Goal: Find contact information: Find contact information

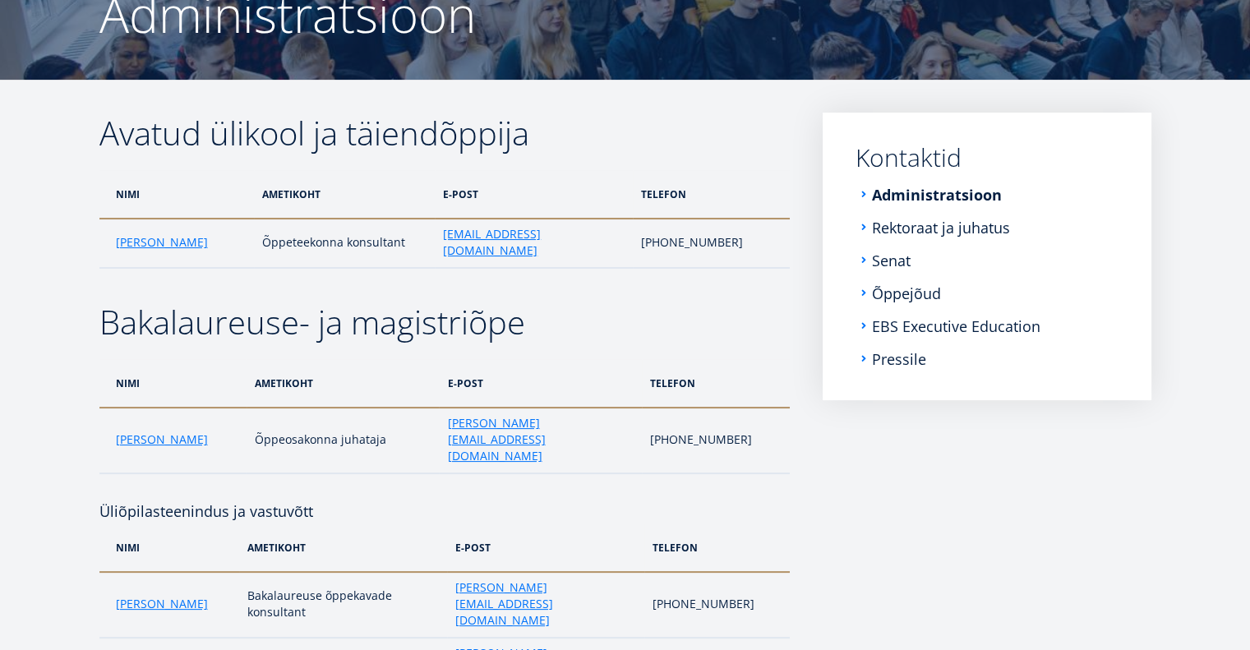
scroll to position [197, 0]
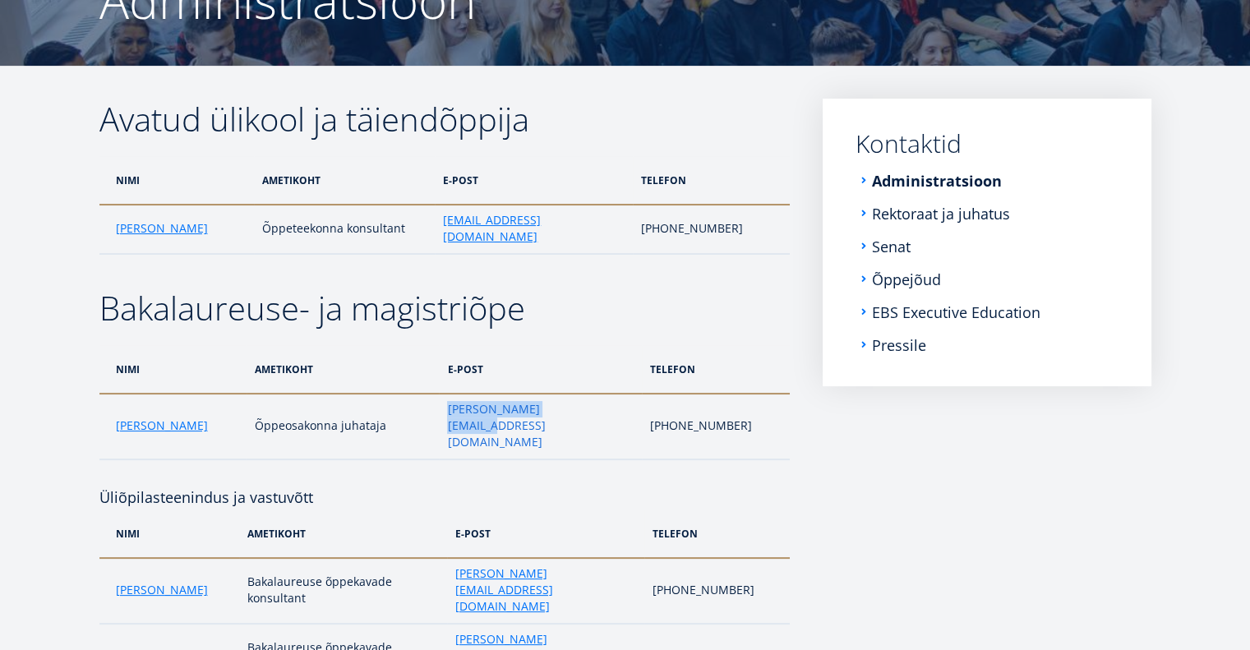
drag, startPoint x: 581, startPoint y: 392, endPoint x: 444, endPoint y: 391, distance: 137.3
click at [444, 394] on td "monika.siiraki@ebs.ee" at bounding box center [540, 427] width 202 height 66
copy link "monika.siiraki@ebs.ee"
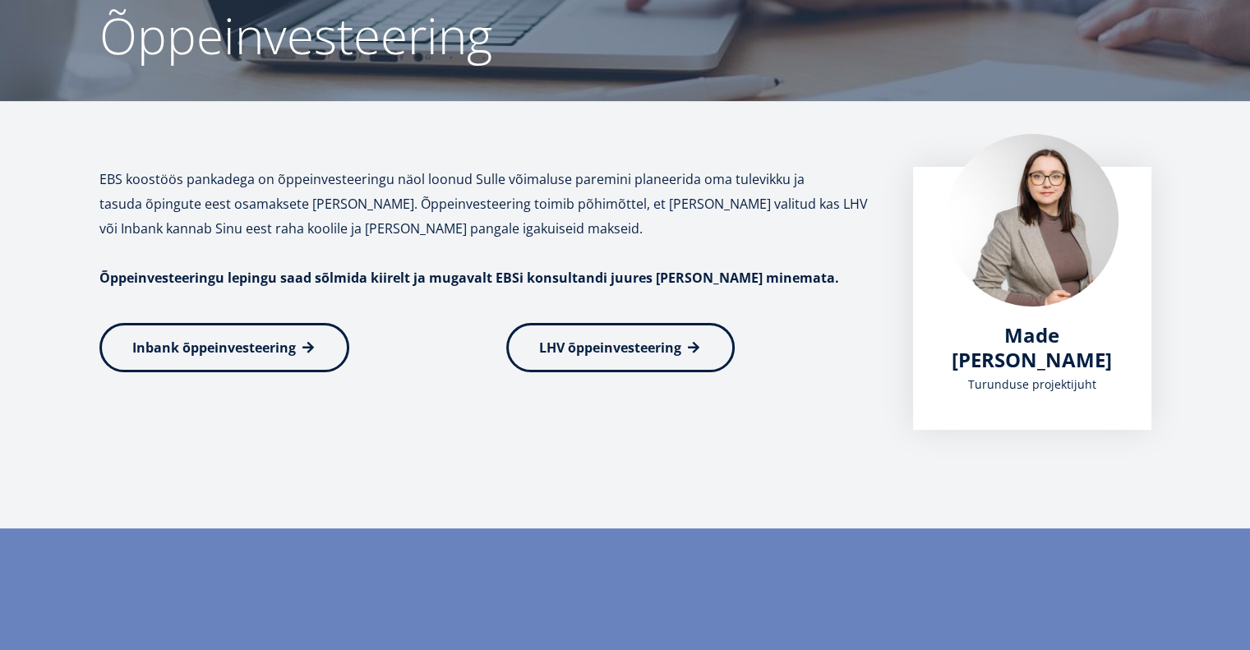
scroll to position [164, 0]
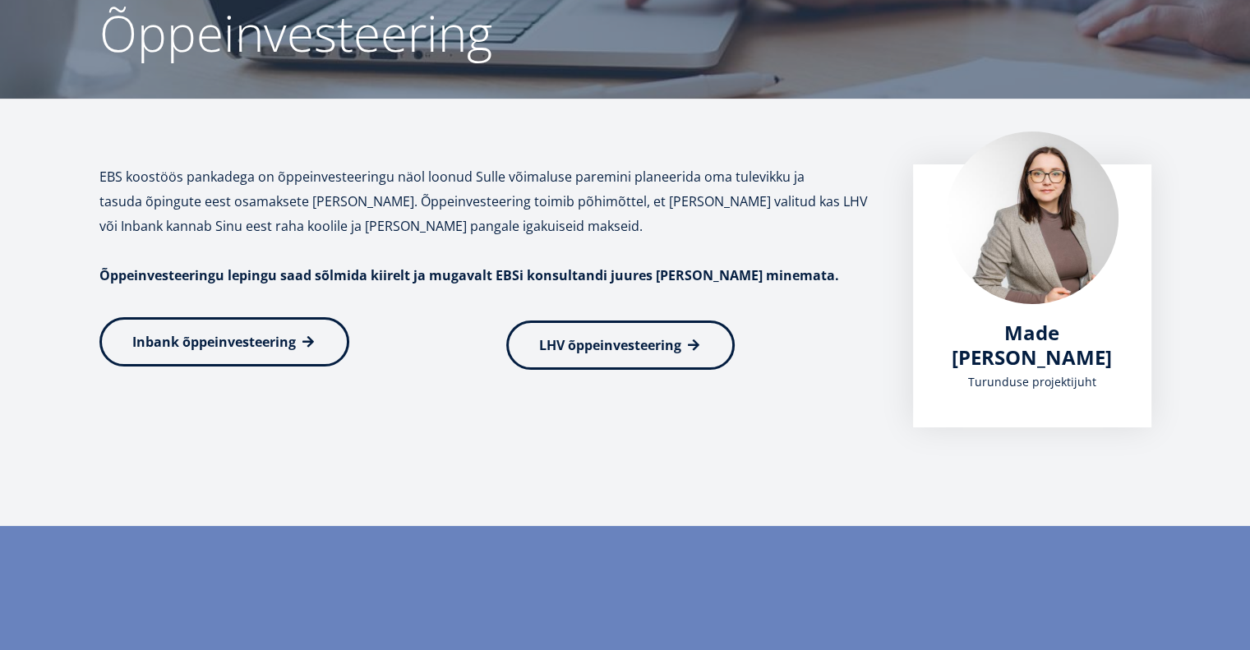
click at [263, 345] on span "Inbank õppeinvesteering" at bounding box center [214, 342] width 164 height 18
click at [557, 339] on span "LHV õppeinvesteering" at bounding box center [610, 342] width 142 height 18
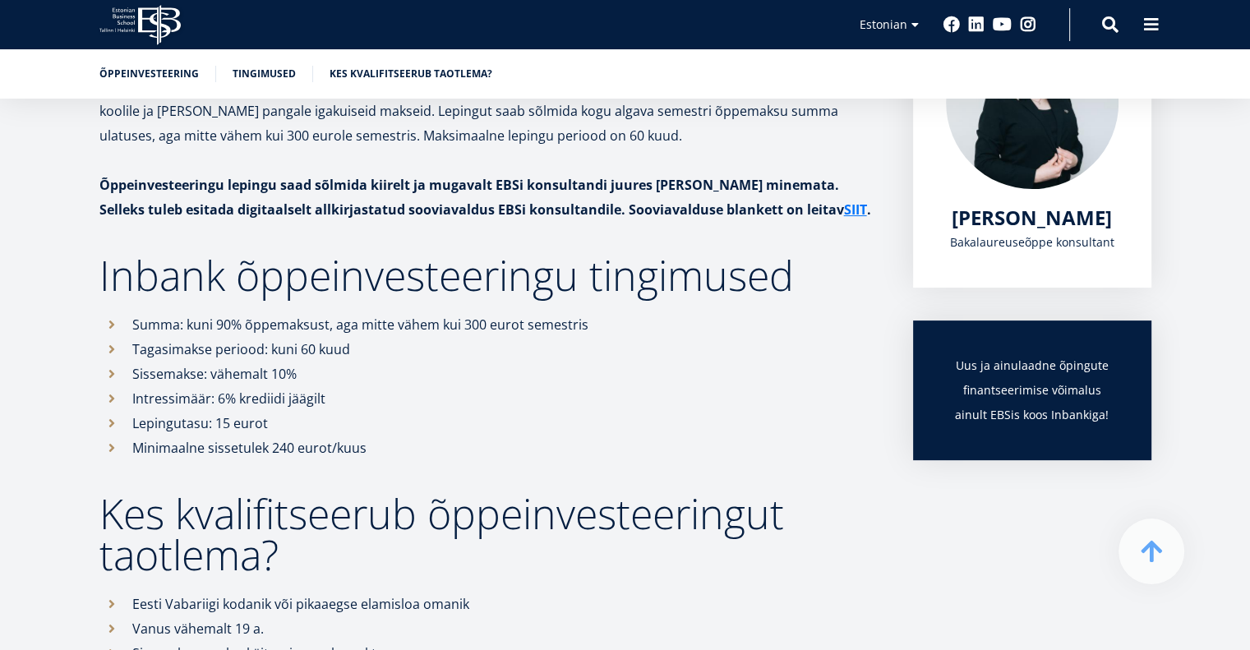
scroll to position [265, 0]
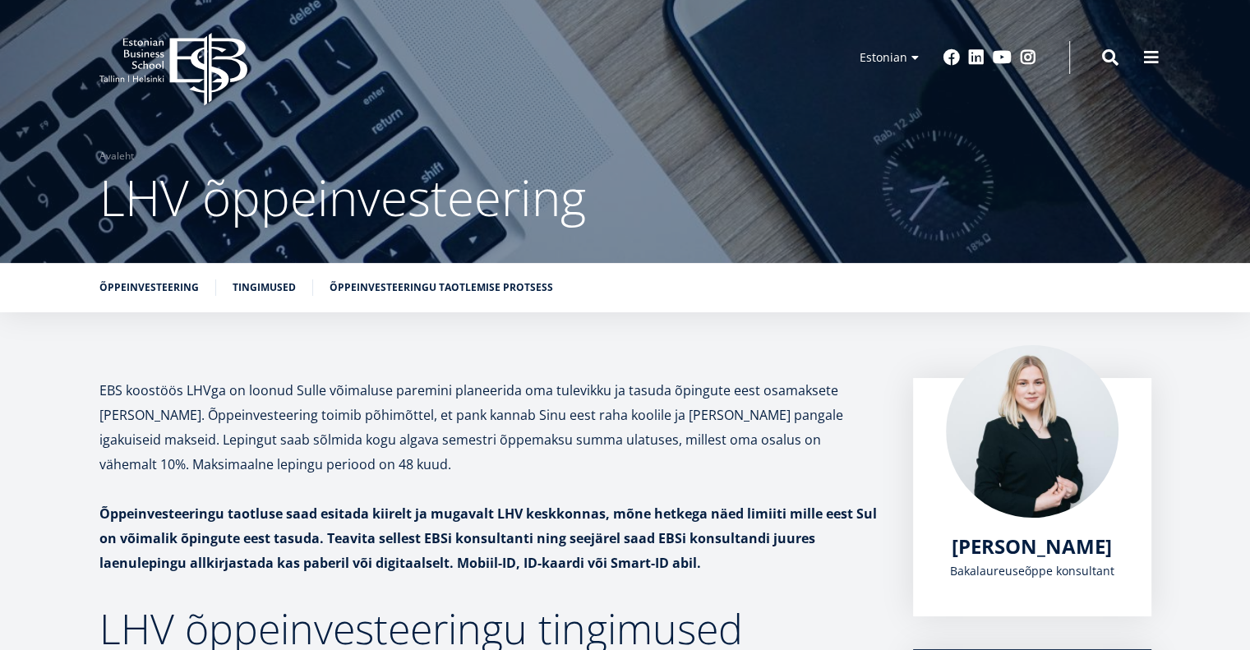
scroll to position [329, 0]
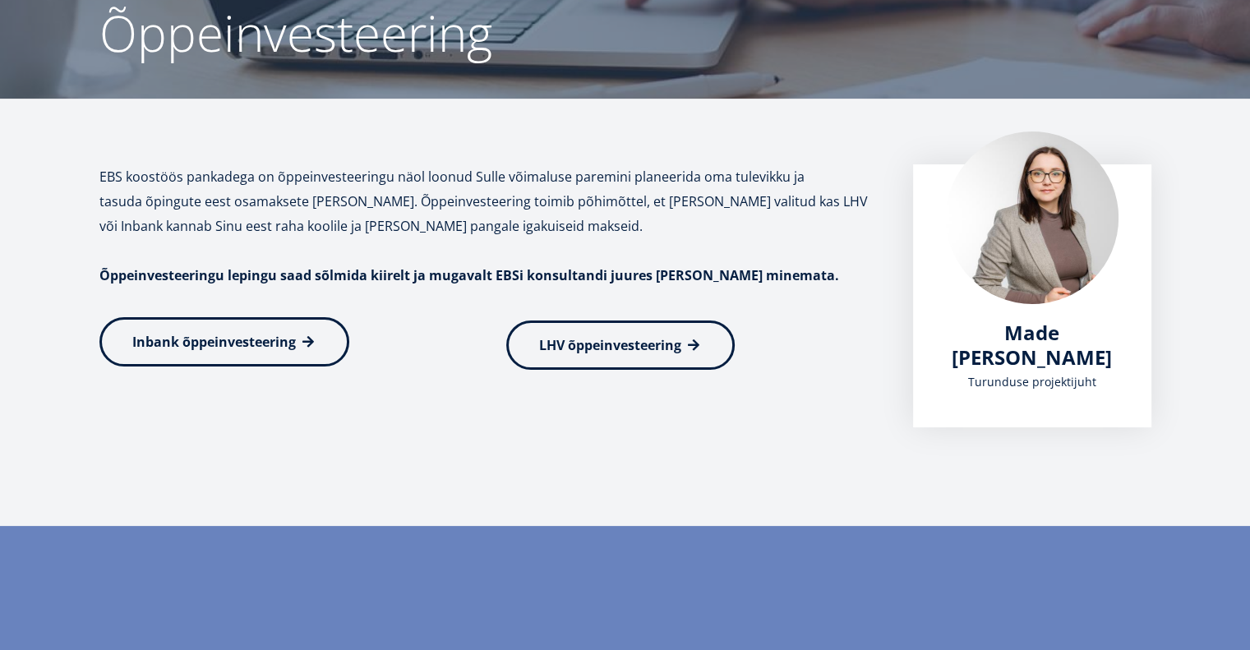
click at [328, 344] on link "Inbank õppeinvesteering" at bounding box center [224, 341] width 250 height 49
click at [561, 343] on span "LHV õppeinvesteering" at bounding box center [610, 342] width 142 height 18
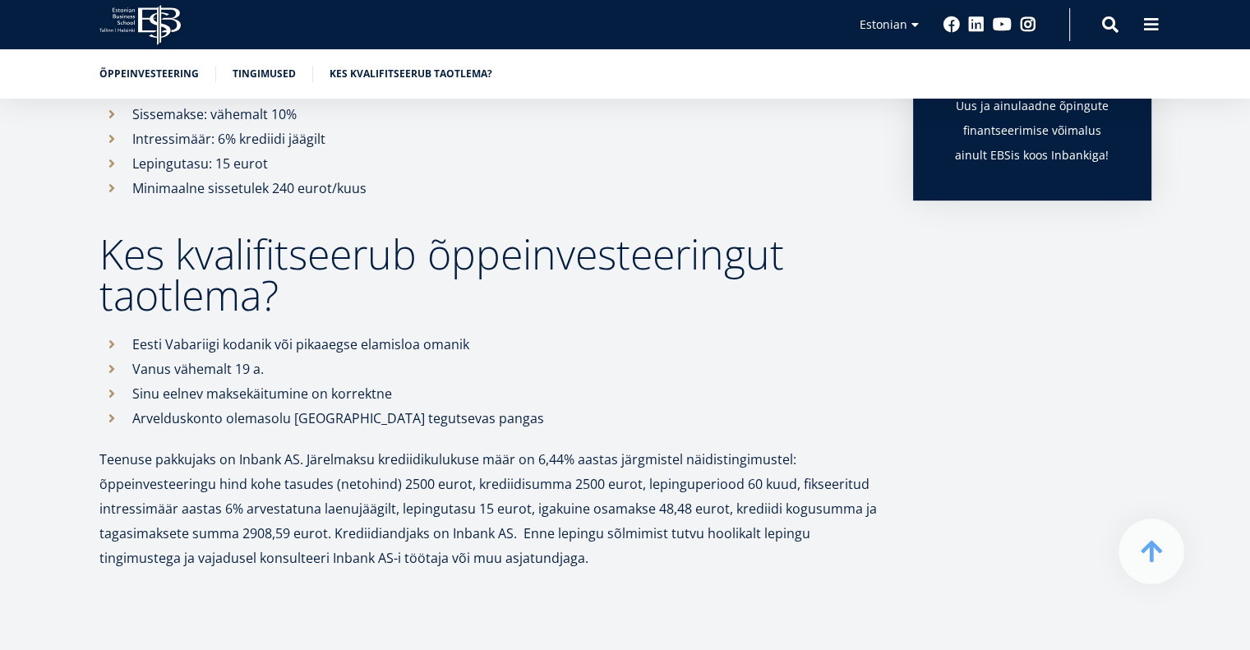
scroll to position [575, 0]
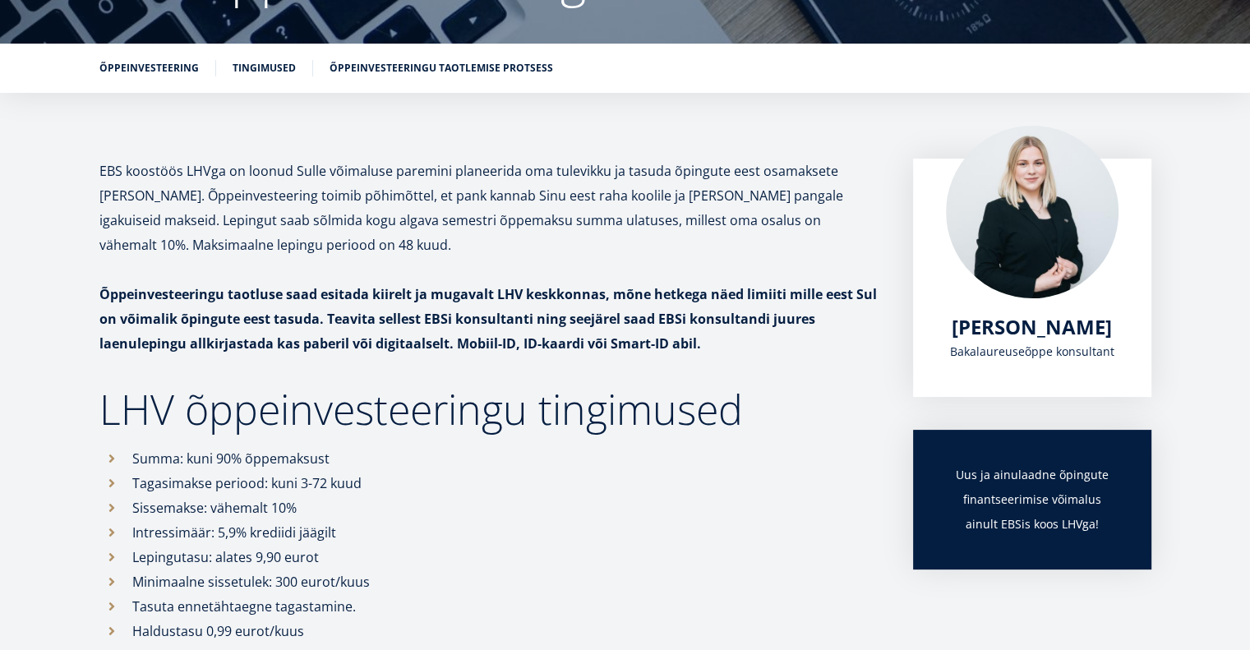
scroll to position [197, 0]
